Goal: Feedback & Contribution: Submit feedback/report problem

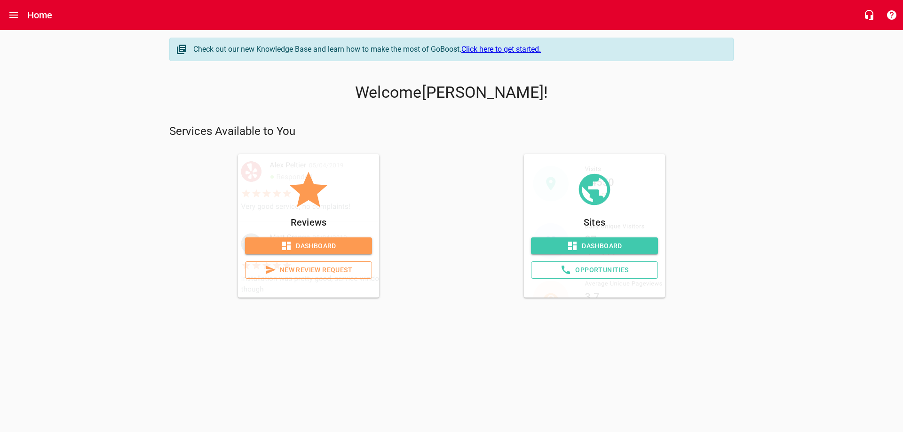
click at [316, 247] on span "Dashboard" at bounding box center [309, 246] width 112 height 12
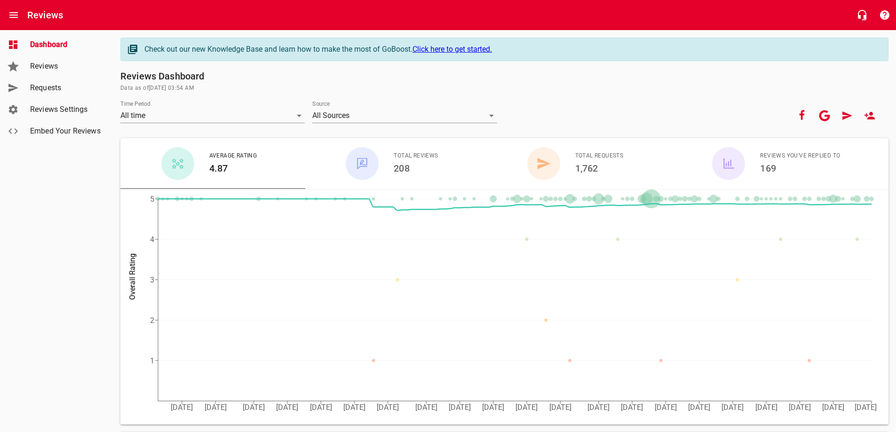
click at [48, 93] on span "Requests" at bounding box center [66, 87] width 72 height 11
